Goal: Information Seeking & Learning: Check status

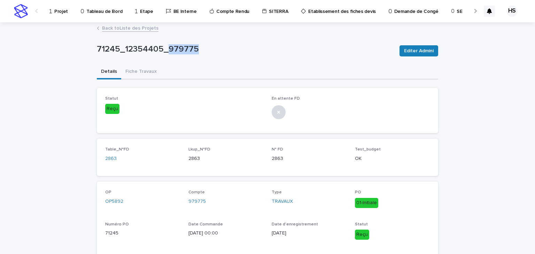
click at [128, 28] on link "Back to Liste des Projets" at bounding box center [130, 28] width 56 height 8
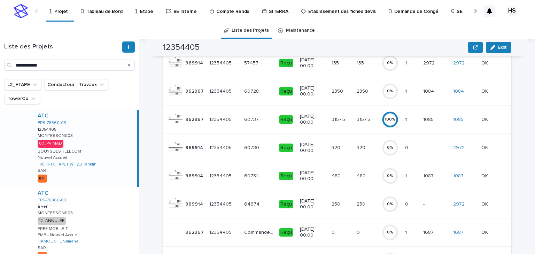
scroll to position [279, 0]
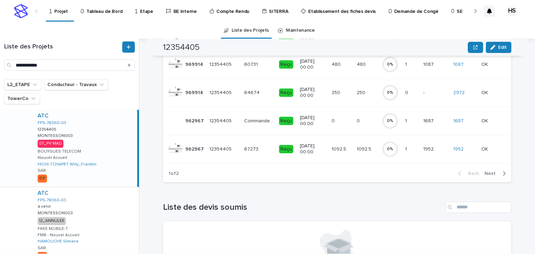
click at [493, 176] on span "Next" at bounding box center [492, 173] width 15 height 5
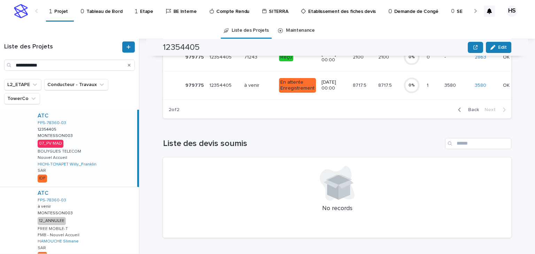
scroll to position [65, 0]
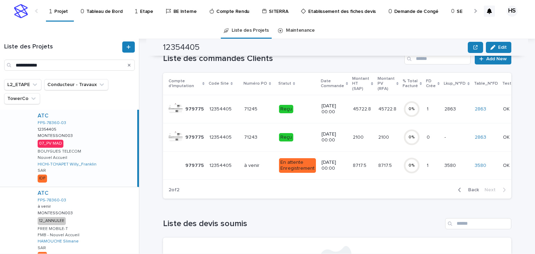
click at [355, 107] on p "45722.8" at bounding box center [363, 108] width 20 height 7
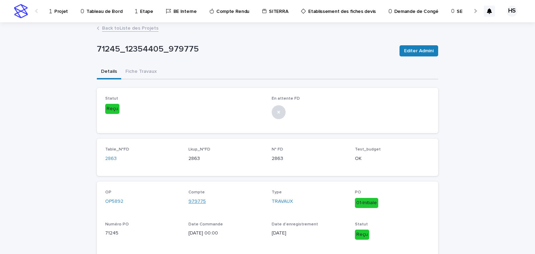
click at [189, 202] on link "979775" at bounding box center [197, 201] width 17 height 7
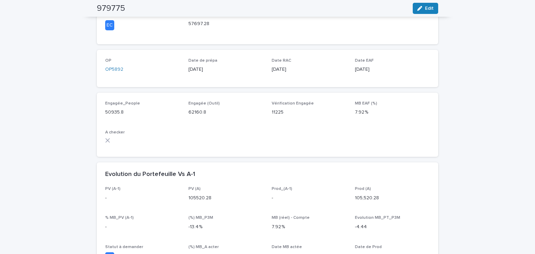
scroll to position [335, 0]
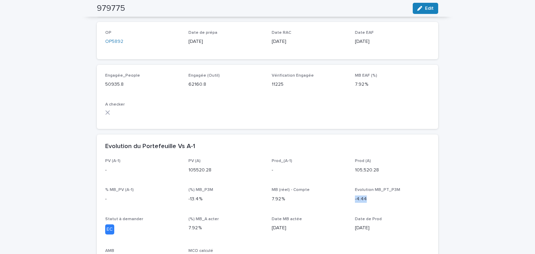
drag, startPoint x: 367, startPoint y: 202, endPoint x: 353, endPoint y: 202, distance: 14.6
click at [353, 202] on div "PV (A-1) - PV (A) 105520.28 Prod_(A-1) - Prod (A) 105,520.28 % MB_PV (A-1) - (%…" at bounding box center [267, 214] width 325 height 110
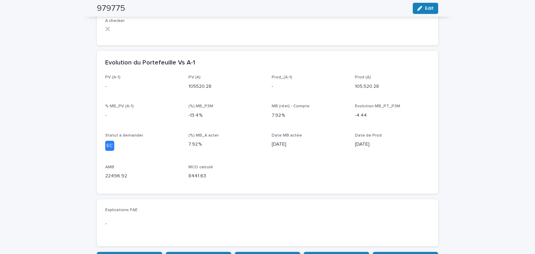
click at [256, 150] on div "(%) MB_A acter 7.92 %" at bounding box center [226, 143] width 75 height 21
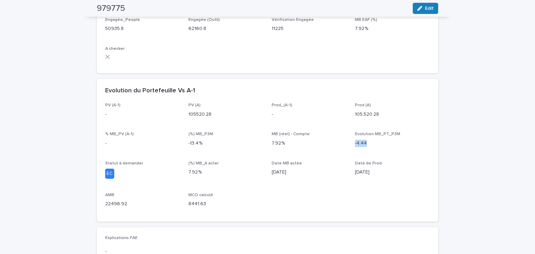
drag, startPoint x: 368, startPoint y: 142, endPoint x: 349, endPoint y: 141, distance: 19.2
click at [349, 141] on div "PV (A-1) - PV (A) 105520.28 Prod_(A-1) - Prod (A) 105,520.28 % MB_PV (A-1) - (%…" at bounding box center [267, 158] width 325 height 110
click at [238, 183] on span "(%) MB_A acter 7.92 %" at bounding box center [226, 172] width 75 height 23
drag, startPoint x: 360, startPoint y: 140, endPoint x: 337, endPoint y: 139, distance: 23.4
click at [337, 139] on div "PV (A-1) - PV (A) 105520.28 Prod_(A-1) - Prod (A) 105,520.28 % MB_PV (A-1) - (%…" at bounding box center [267, 158] width 325 height 110
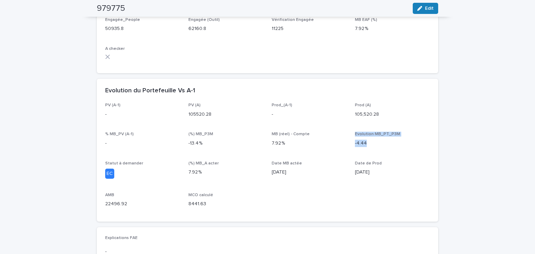
click at [338, 155] on div "PV (A-1) - PV (A) 105520.28 Prod_(A-1) - Prod (A) 105,520.28 % MB_PV (A-1) - (%…" at bounding box center [267, 158] width 325 height 110
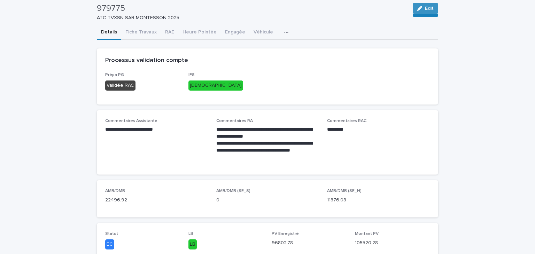
scroll to position [0, 0]
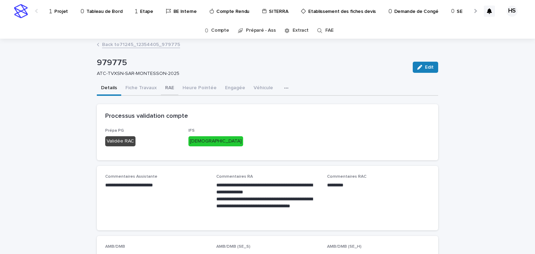
drag, startPoint x: 162, startPoint y: 86, endPoint x: 168, endPoint y: 91, distance: 6.7
click at [163, 86] on button "RAE" at bounding box center [169, 88] width 17 height 15
